Goal: Task Accomplishment & Management: Manage account settings

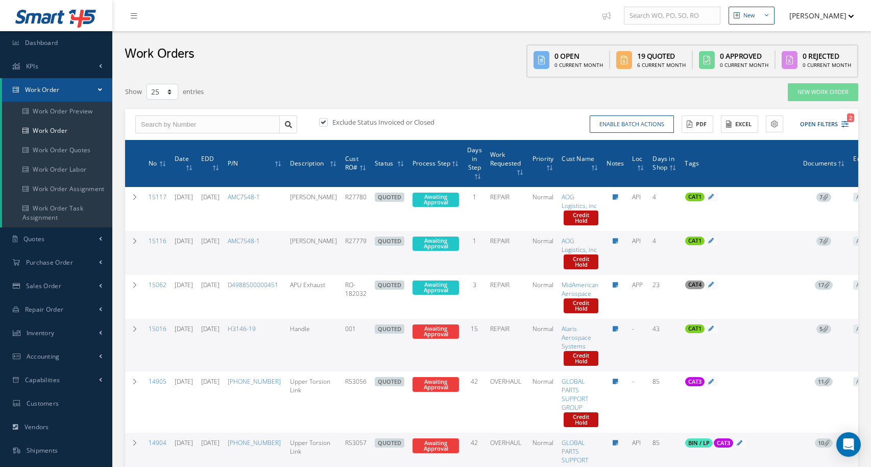
select select "25"
click at [50, 129] on link "Work Order" at bounding box center [57, 130] width 110 height 19
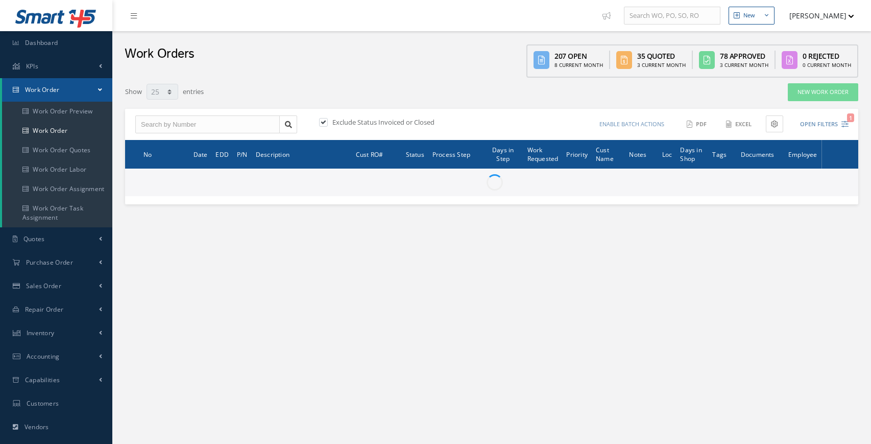
select select "25"
click at [164, 127] on input "text" at bounding box center [207, 124] width 145 height 18
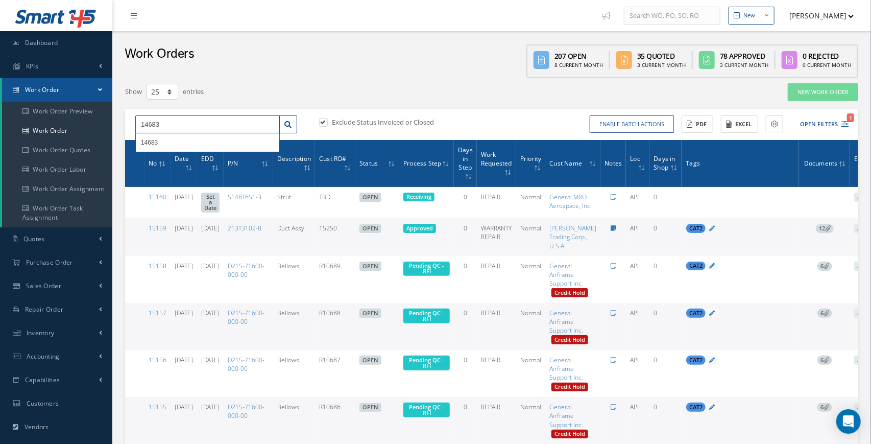
type input "14683"
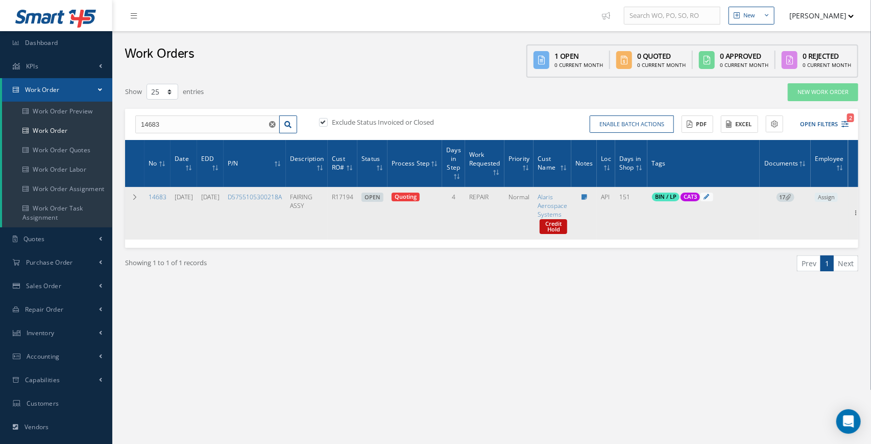
click at [795, 199] on span "17" at bounding box center [786, 197] width 18 height 9
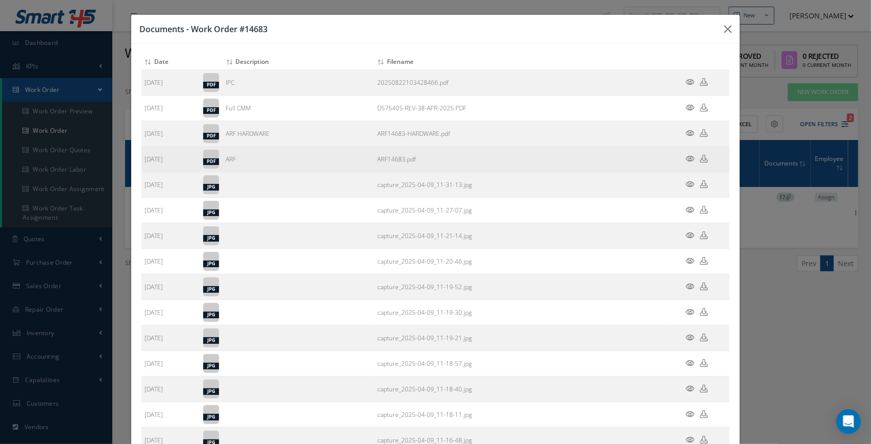
click at [692, 157] on icon at bounding box center [690, 159] width 9 height 8
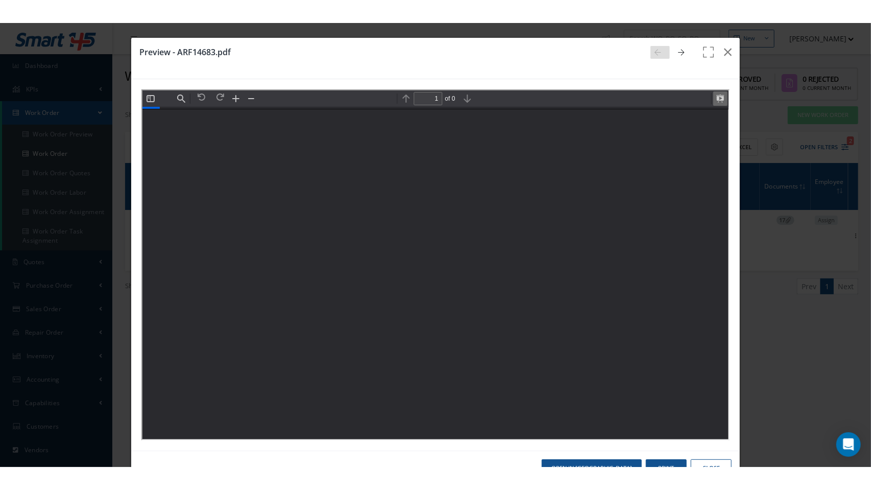
scroll to position [5, 0]
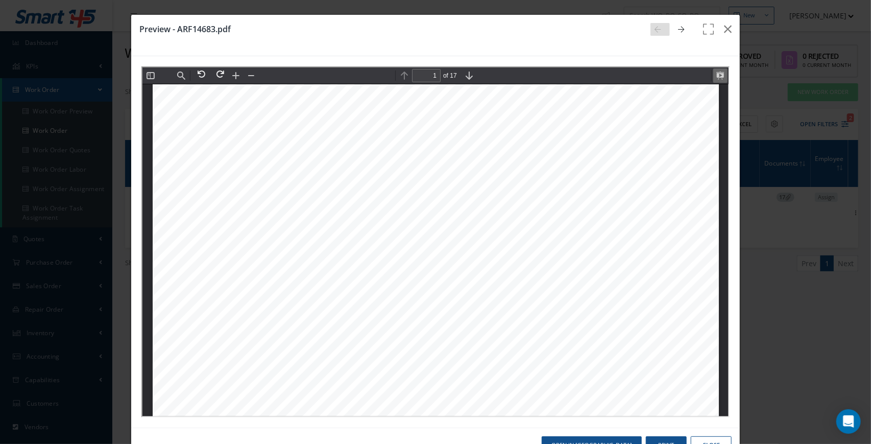
click at [720, 74] on button at bounding box center [719, 74] width 14 height 14
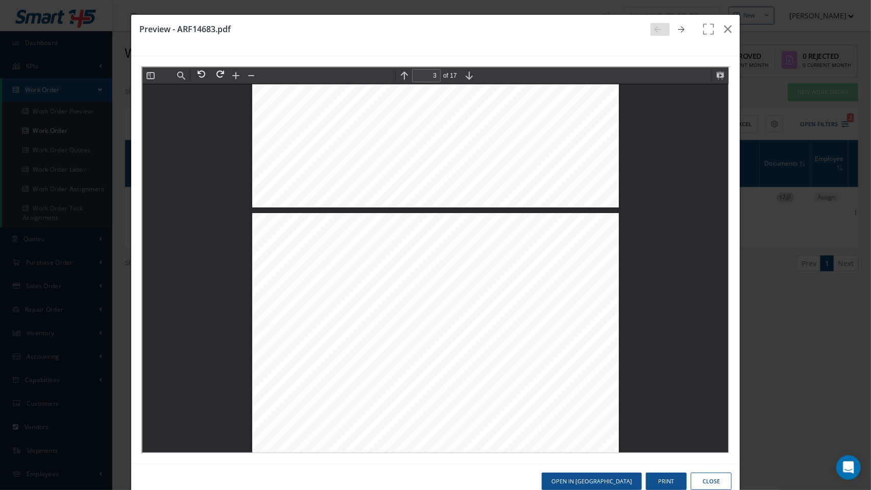
scroll to position [2721, 0]
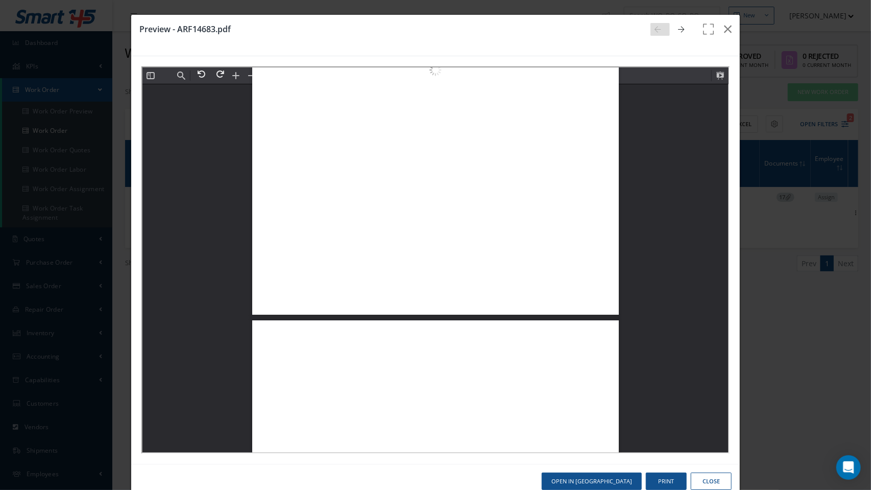
type input "4"
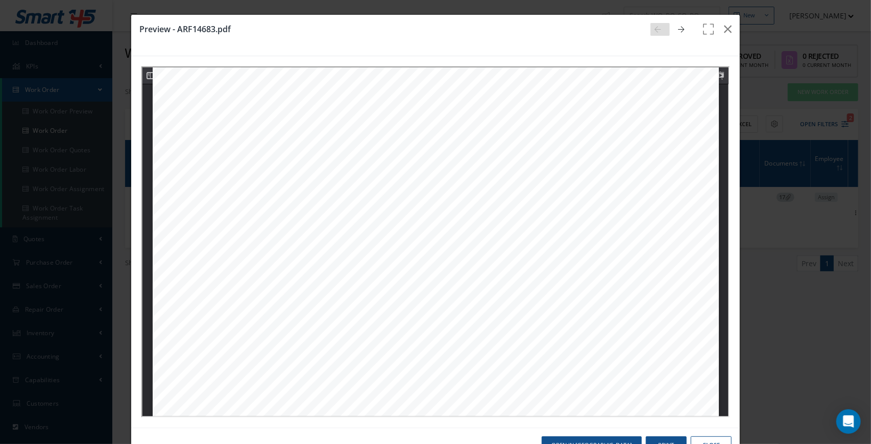
scroll to position [2553, 0]
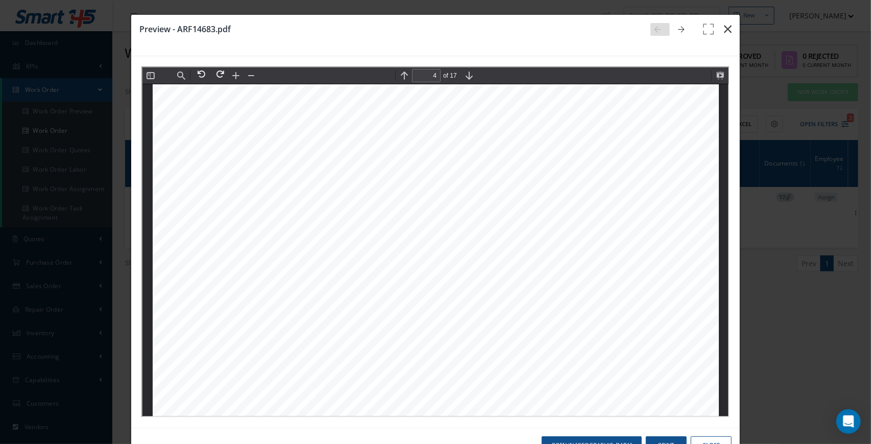
click at [726, 31] on icon "button" at bounding box center [728, 29] width 8 height 12
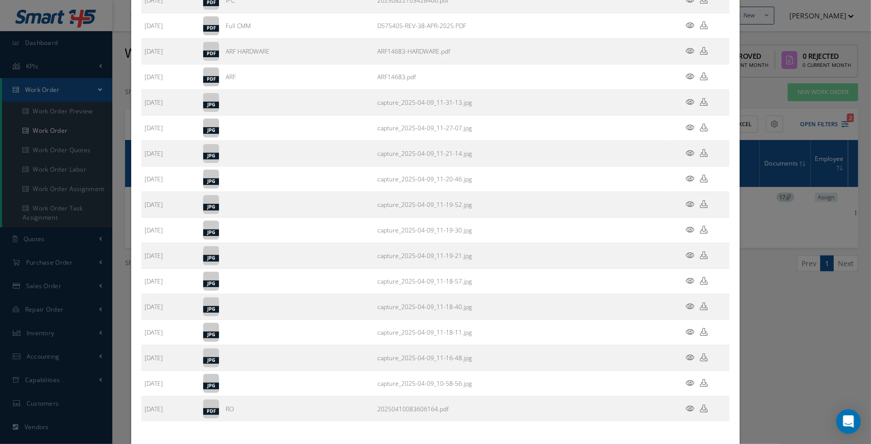
scroll to position [126, 0]
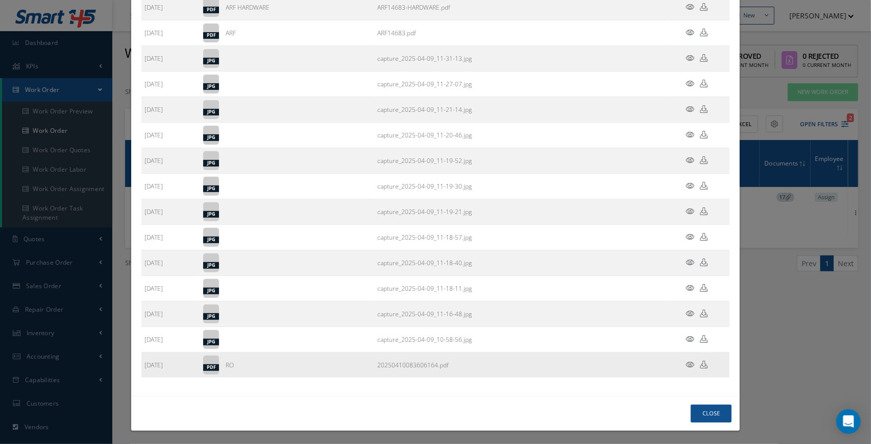
click at [692, 366] on icon at bounding box center [690, 365] width 9 height 8
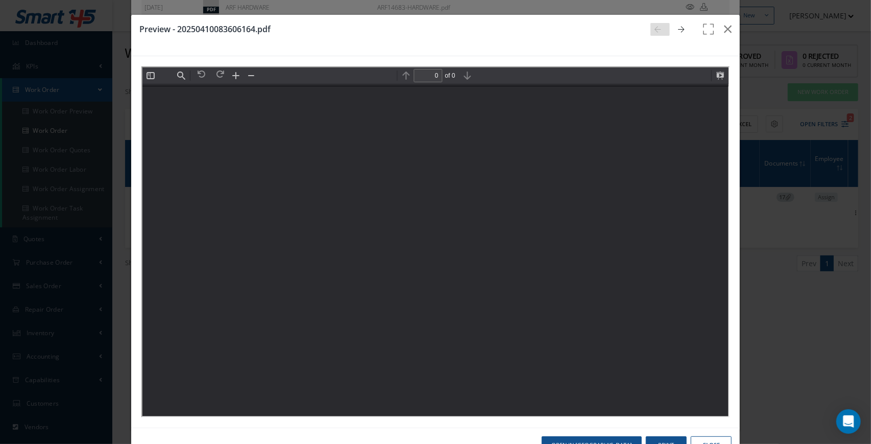
scroll to position [0, 0]
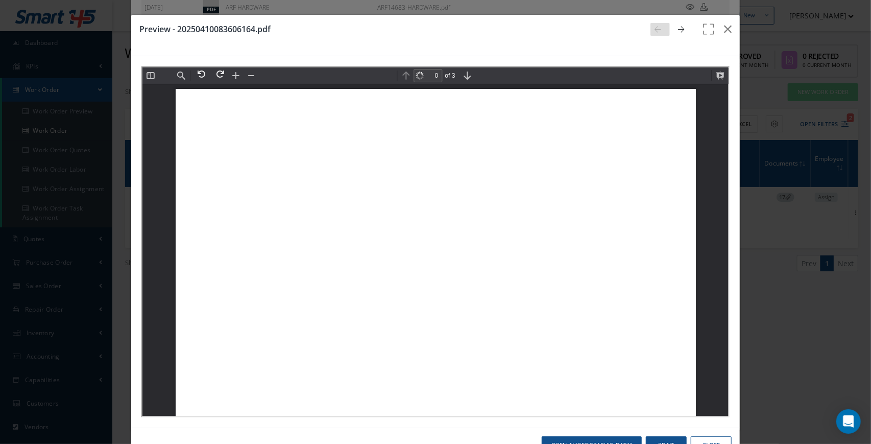
type input "1"
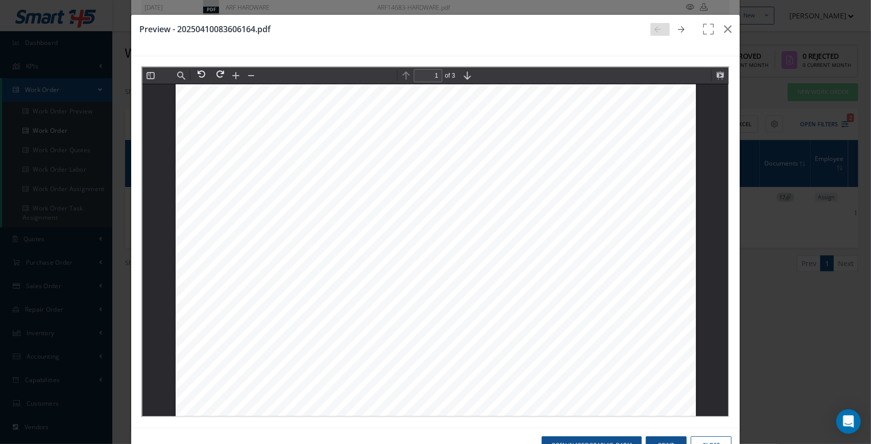
scroll to position [257, 0]
click at [727, 32] on icon "button" at bounding box center [728, 29] width 8 height 12
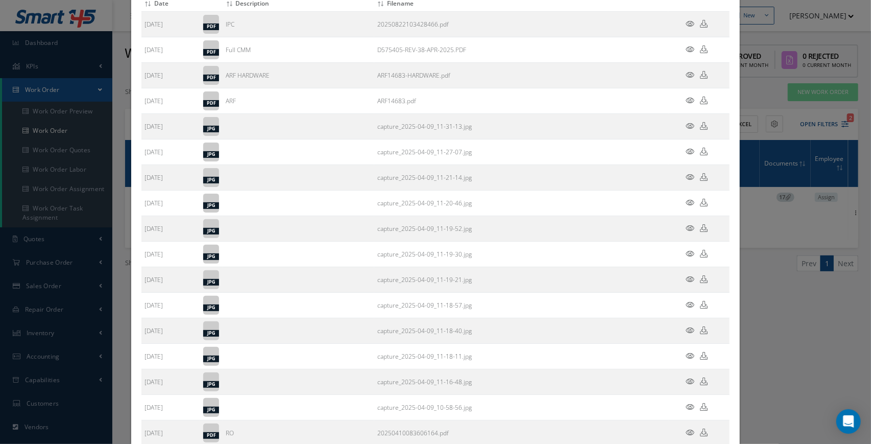
scroll to position [0, 0]
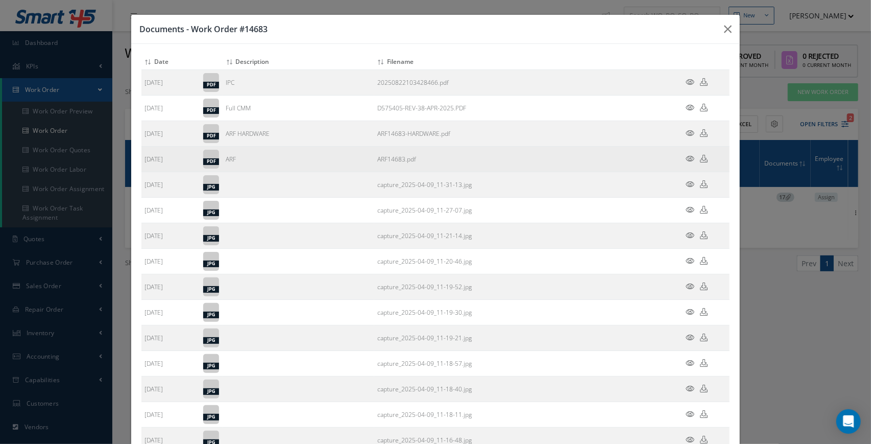
click at [691, 158] on icon at bounding box center [690, 159] width 9 height 8
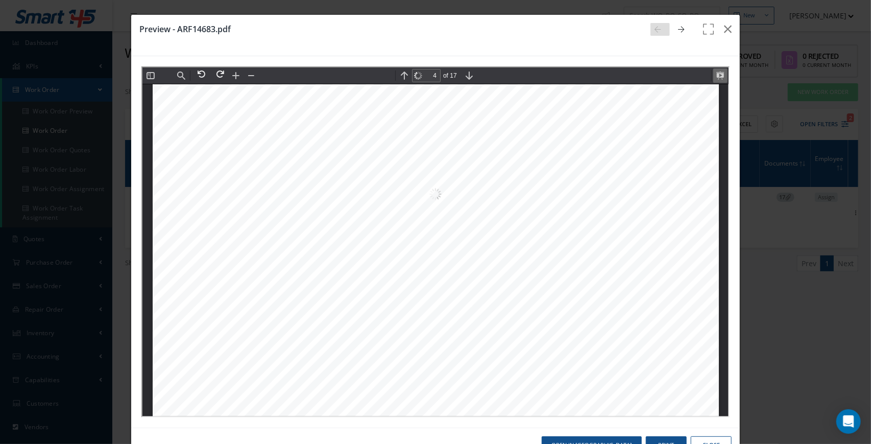
click at [719, 76] on button at bounding box center [719, 74] width 14 height 14
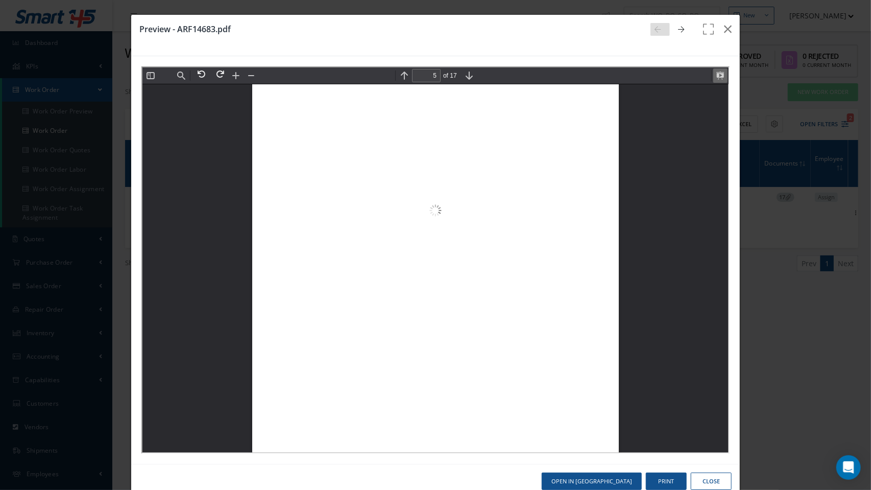
scroll to position [5443, 0]
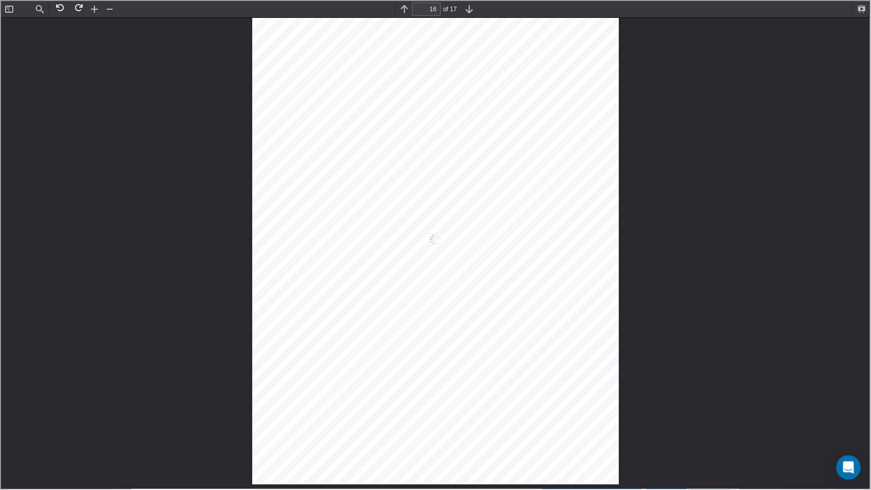
scroll to position [20410, 0]
type input "17"
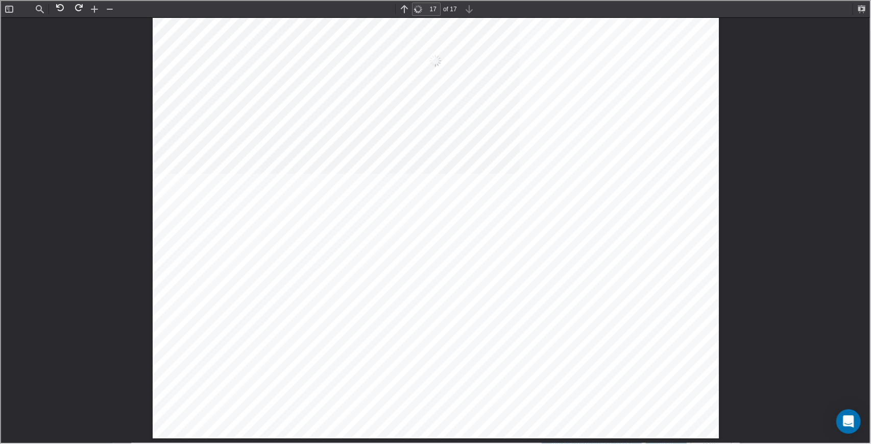
scroll to position [12169, 0]
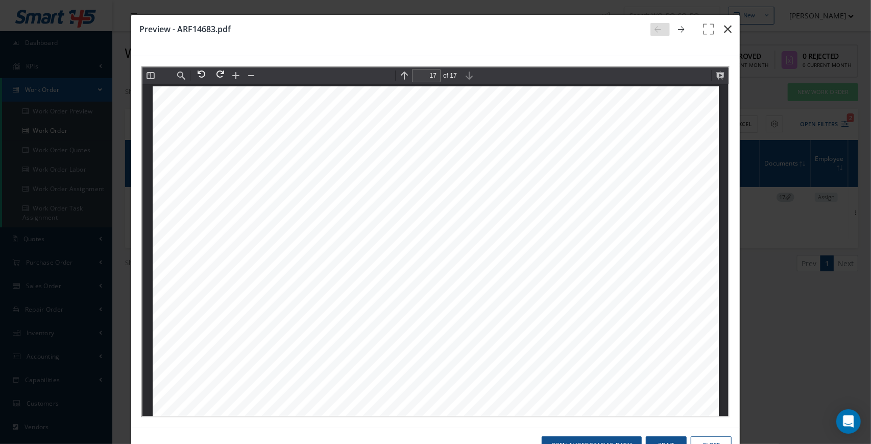
click at [725, 30] on icon "button" at bounding box center [728, 29] width 8 height 12
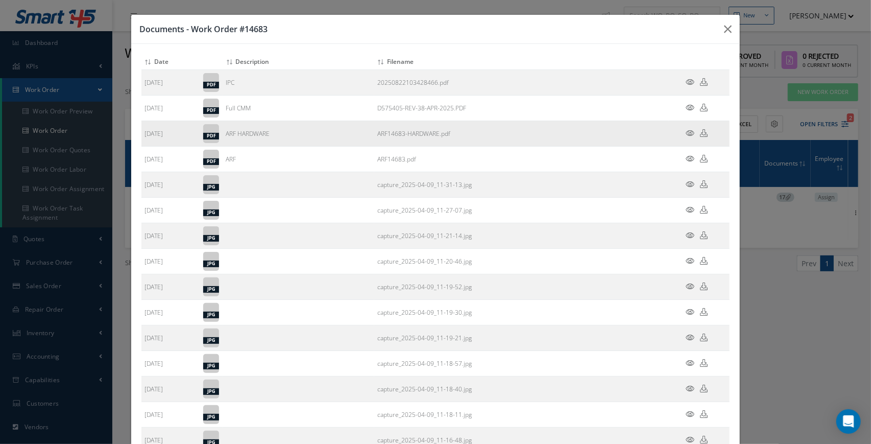
click at [690, 133] on icon at bounding box center [690, 133] width 9 height 8
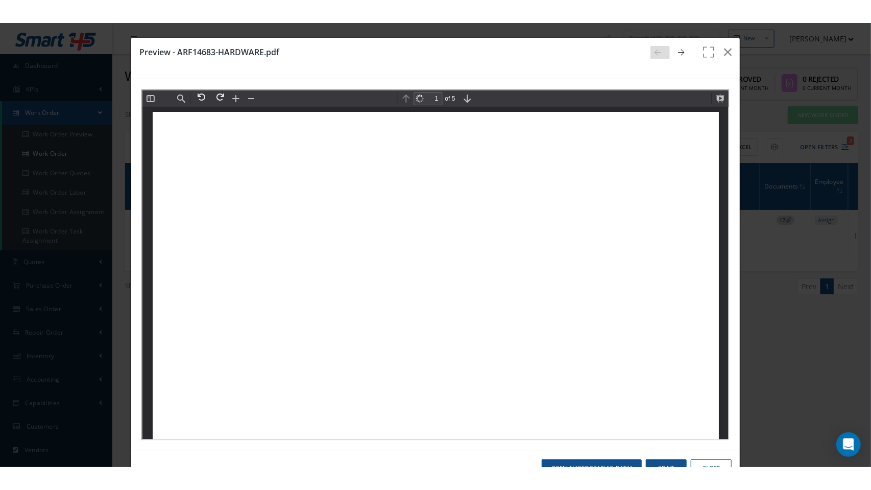
scroll to position [5, 0]
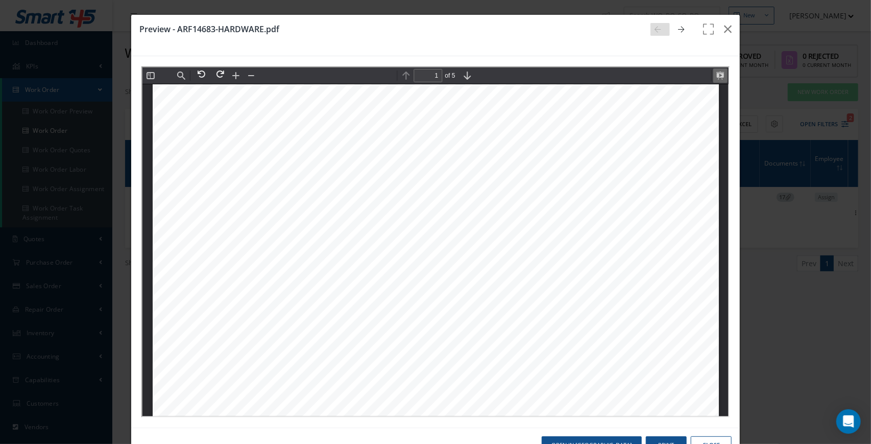
click at [718, 75] on button at bounding box center [719, 74] width 14 height 14
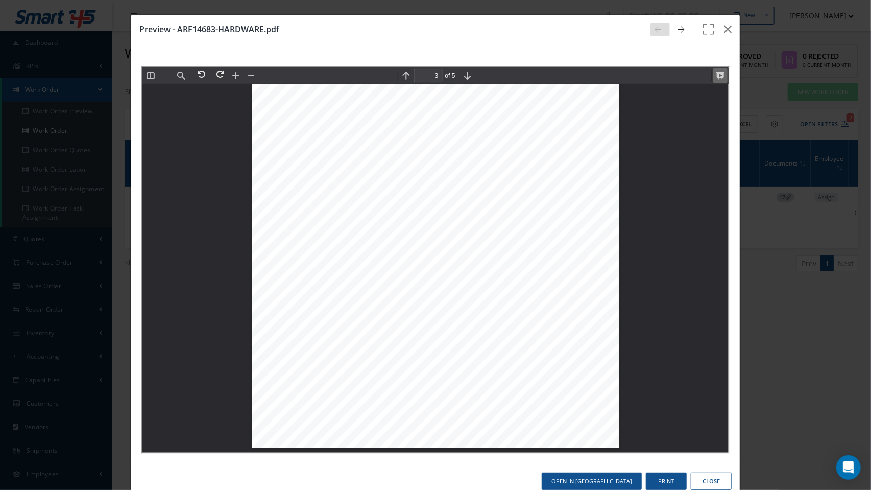
scroll to position [2721, 0]
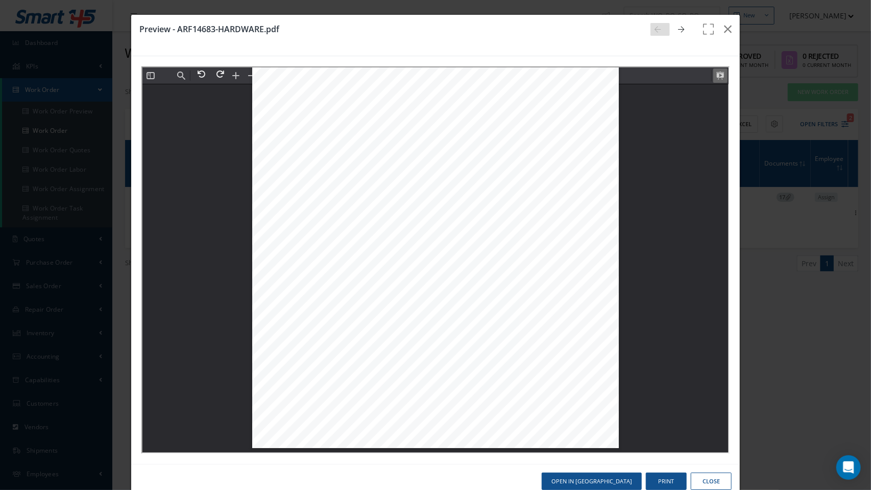
type input "2"
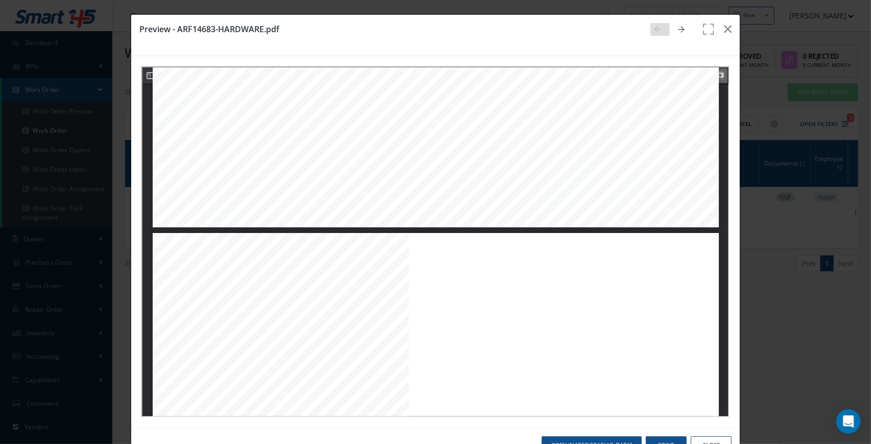
scroll to position [765, 0]
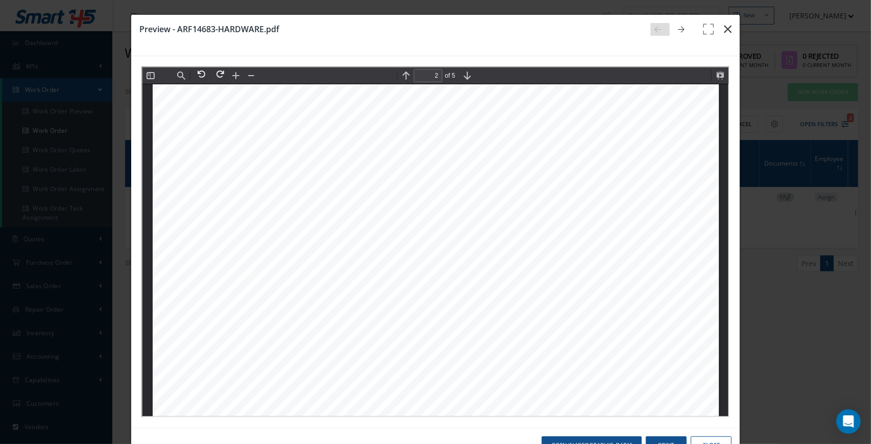
click at [726, 31] on icon "button" at bounding box center [728, 29] width 8 height 12
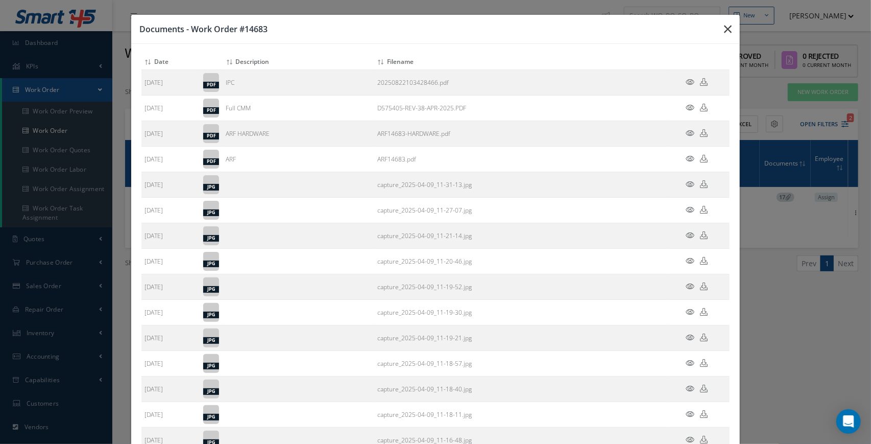
click at [728, 30] on icon "button" at bounding box center [728, 29] width 8 height 12
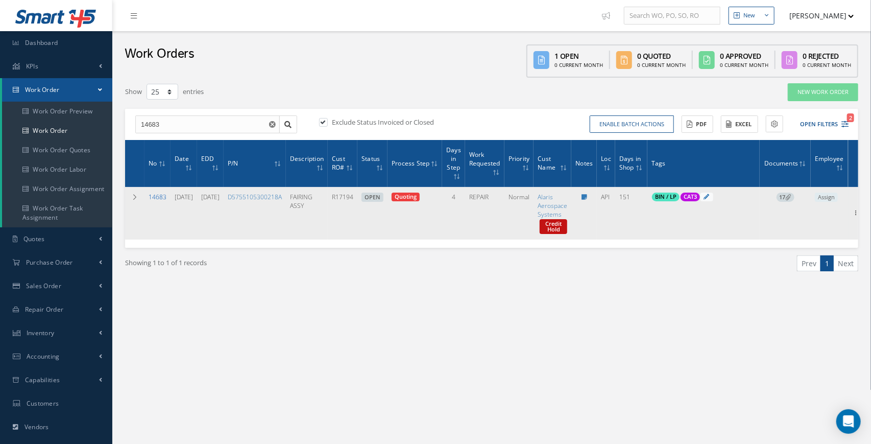
click at [159, 197] on link "14683" at bounding box center [158, 197] width 18 height 9
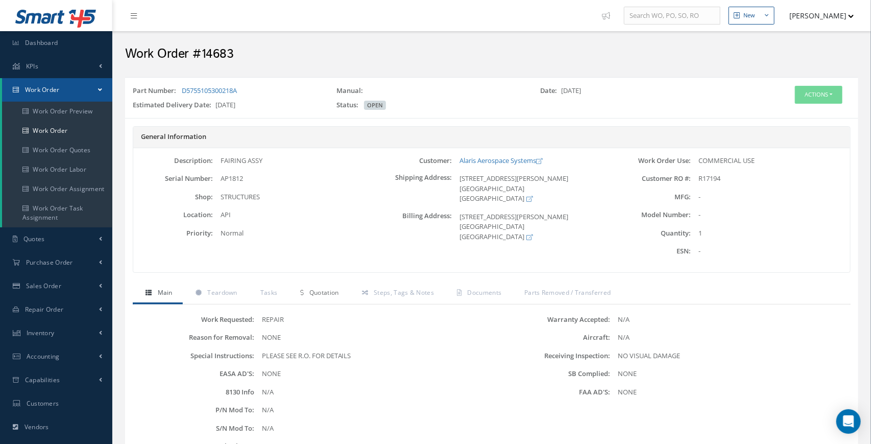
click at [328, 292] on span "Quotation" at bounding box center [324, 292] width 30 height 9
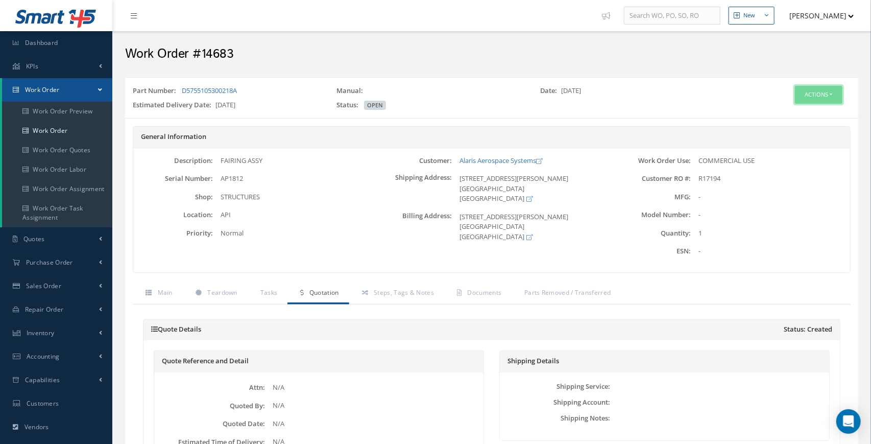
click at [826, 98] on button "Actions" at bounding box center [818, 95] width 47 height 18
click at [788, 115] on link "Edit" at bounding box center [803, 114] width 82 height 14
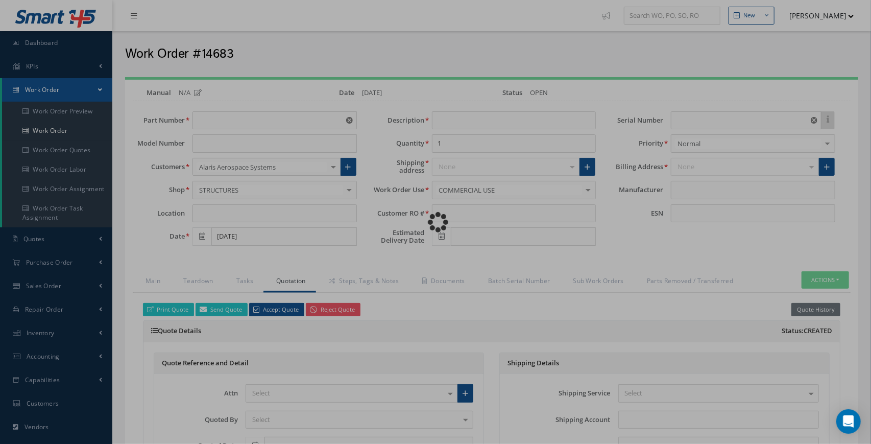
type input "D5755105300218A"
type input "API"
type input "[DATE]"
type input "FAIRING ASSY"
type input "R17194"
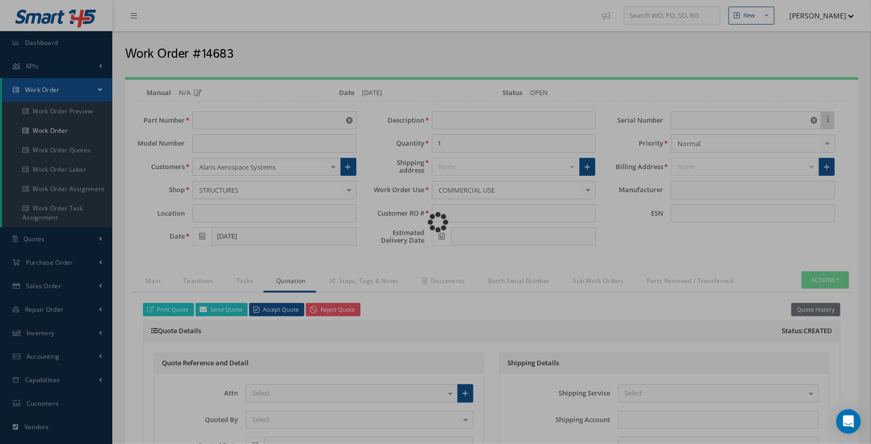
type input "[DATE]"
type input "AP1812"
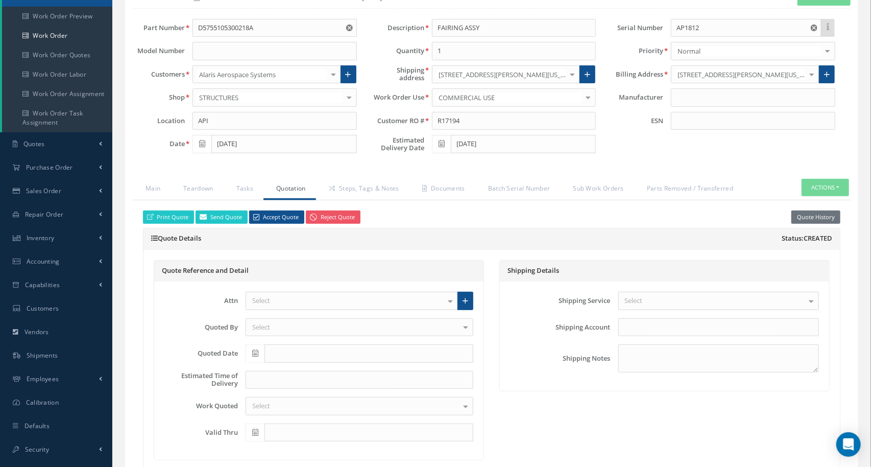
scroll to position [99, 0]
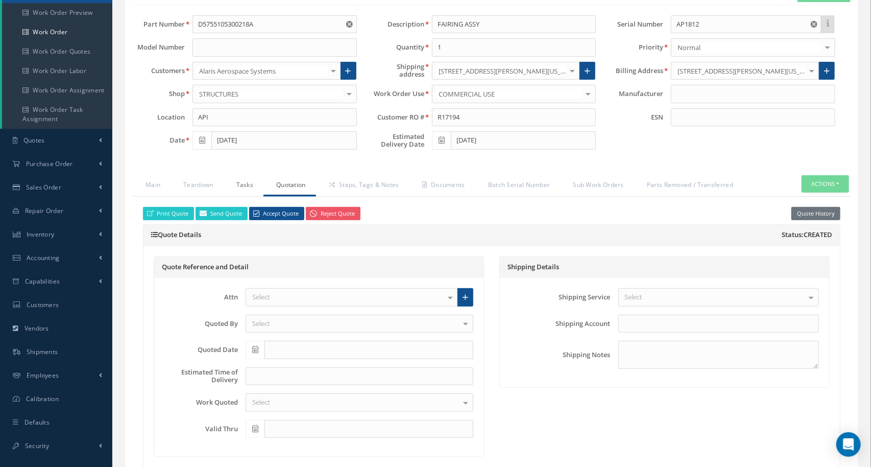
click at [245, 186] on link "Tasks" at bounding box center [244, 185] width 40 height 21
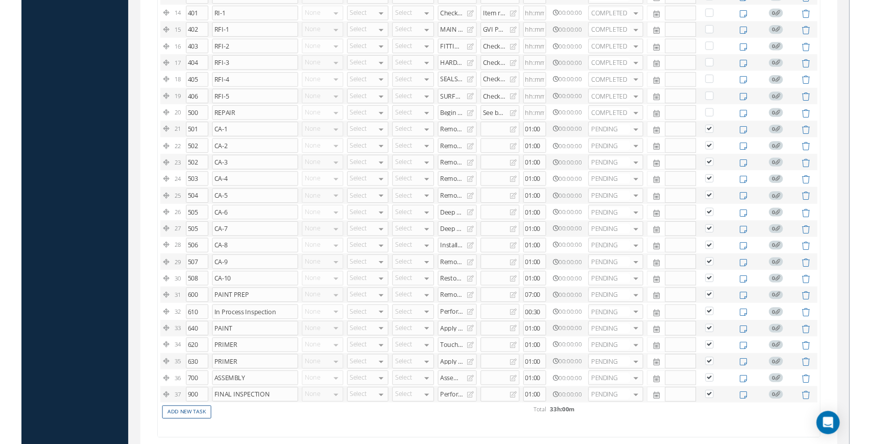
scroll to position [642, 0]
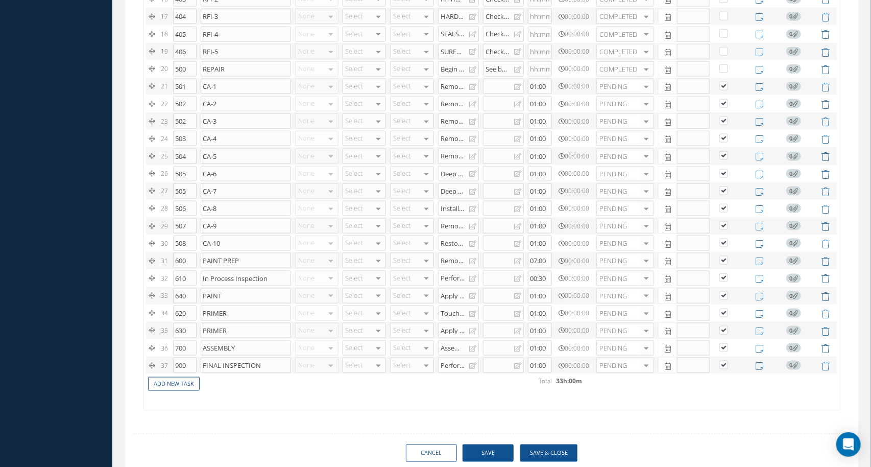
click at [460, 256] on div "Remove deteriorated surface protection on outer skin to lev 3-4 as required." at bounding box center [455, 260] width 29 height 8
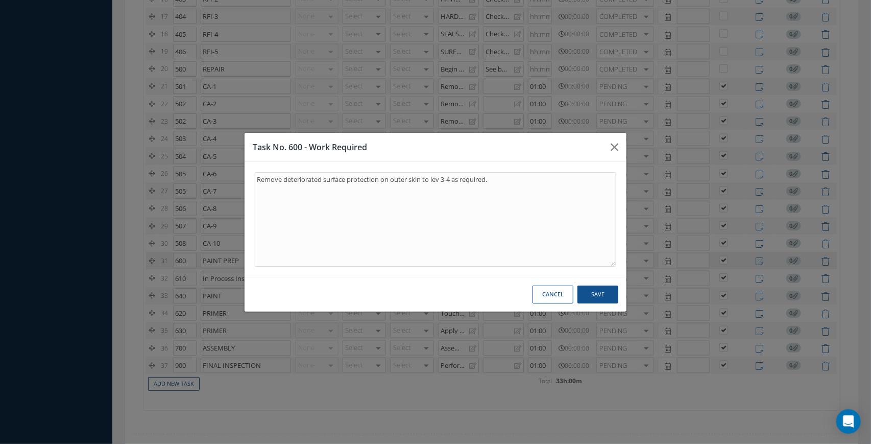
click at [547, 303] on button "Cancel" at bounding box center [553, 294] width 41 height 18
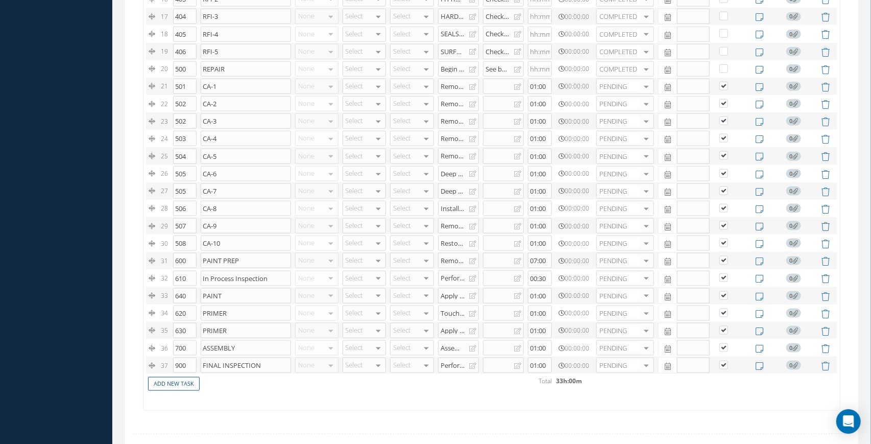
click at [453, 308] on div "Touch up primer on inner skin as per SRM 51-23-00." at bounding box center [455, 312] width 29 height 8
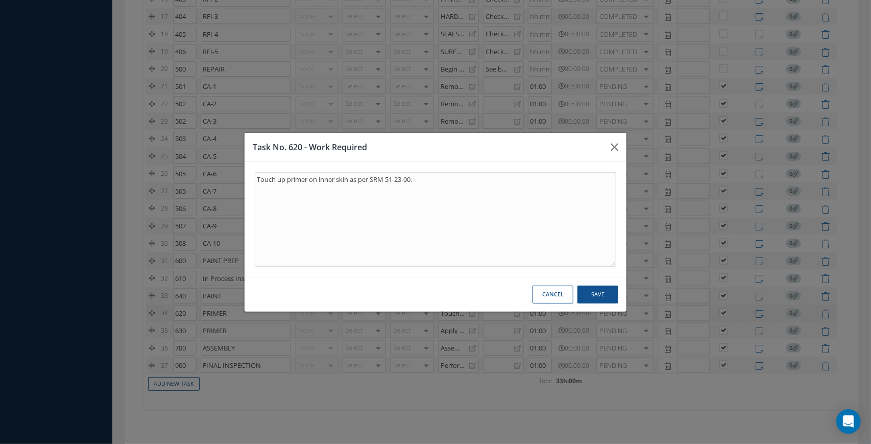
click at [555, 303] on button "Cancel" at bounding box center [553, 294] width 41 height 18
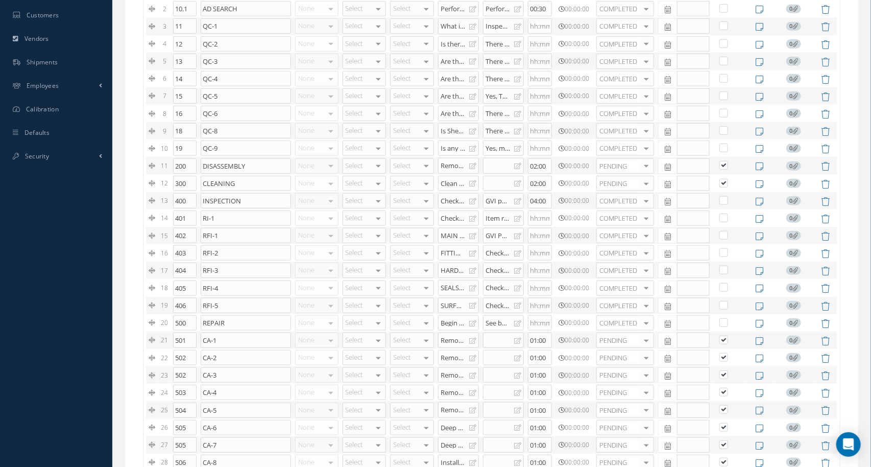
scroll to position [673, 0]
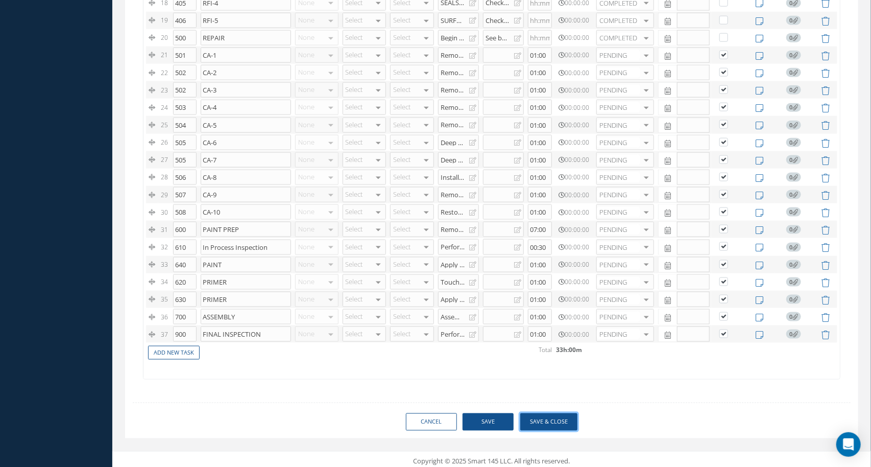
click at [542, 413] on button "Save & Close" at bounding box center [548, 422] width 57 height 18
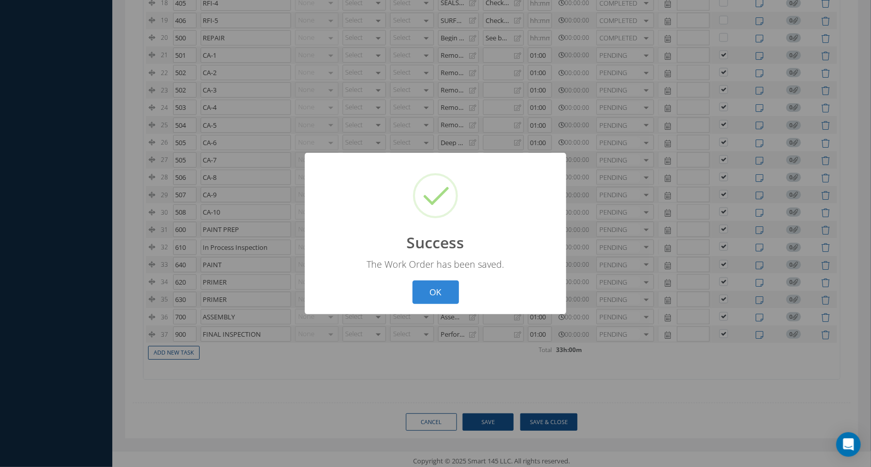
click at [441, 294] on button "OK" at bounding box center [436, 292] width 46 height 24
click at [434, 298] on div "? ! i Success × The Work Order has been saved. OK Cancel" at bounding box center [435, 233] width 871 height 467
select select "25"
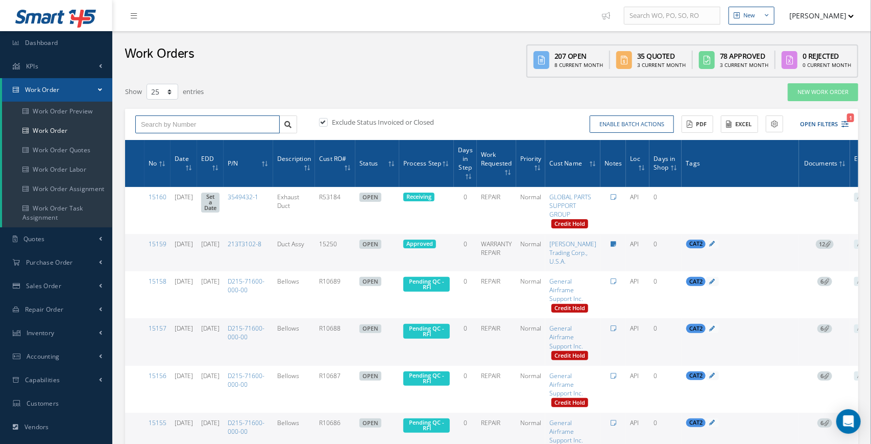
click at [233, 128] on input "text" at bounding box center [207, 124] width 145 height 18
type input "14839"
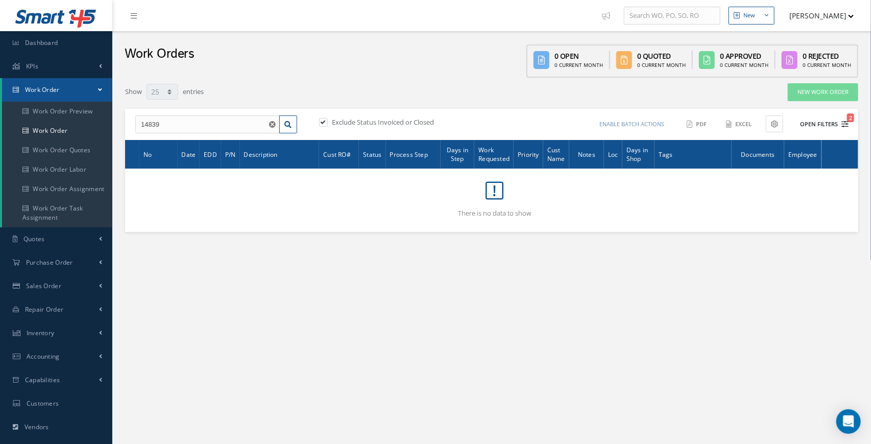
click at [848, 124] on icon "2" at bounding box center [845, 124] width 7 height 7
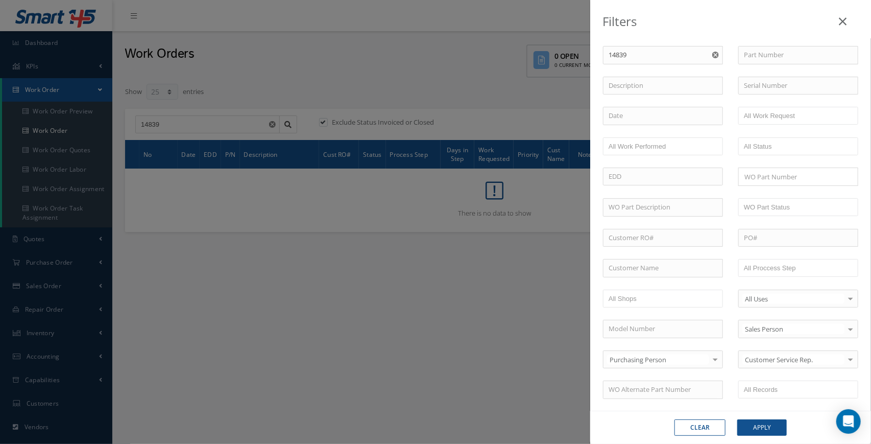
click at [716, 55] on icon "Reset" at bounding box center [715, 55] width 7 height 7
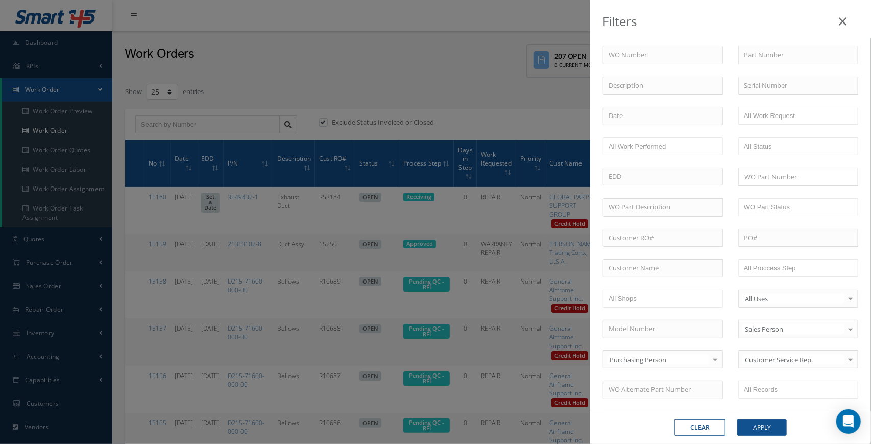
click at [705, 426] on button "Clear" at bounding box center [700, 427] width 51 height 16
click at [487, 56] on div "Filters WO Number Part Number Description Serial Number BALANCE BENCH CHECK BER…" at bounding box center [435, 222] width 871 height 444
